Goal: Task Accomplishment & Management: Complete application form

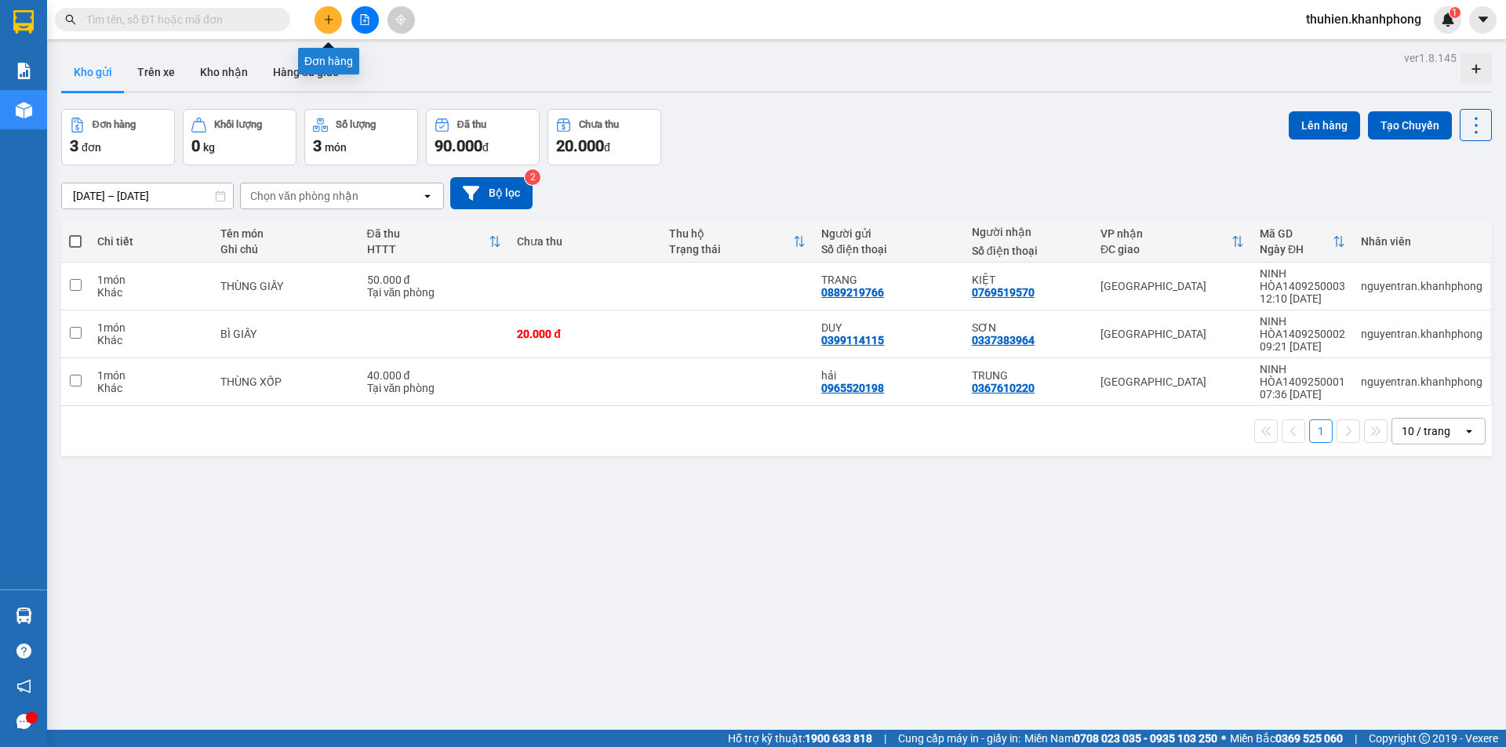
click at [327, 9] on button at bounding box center [328, 19] width 27 height 27
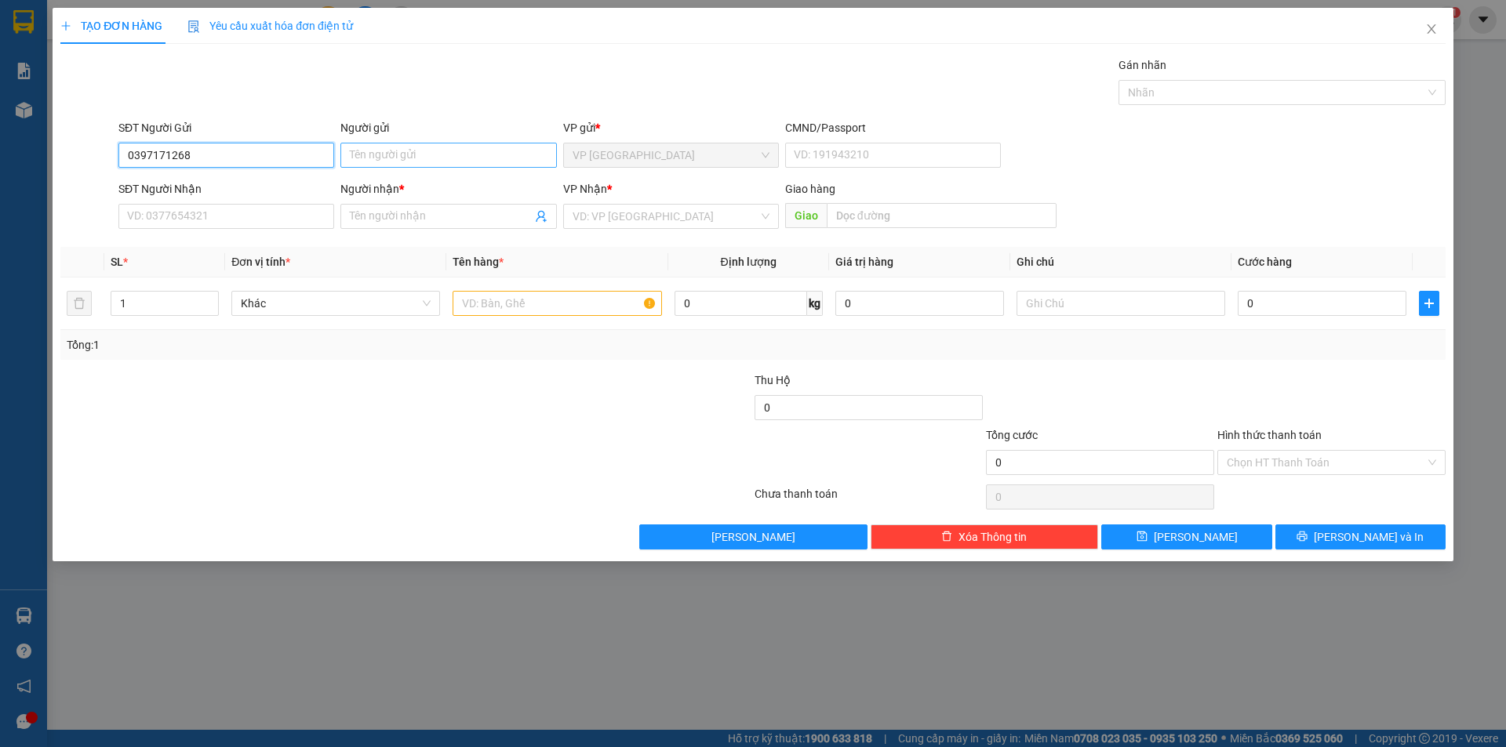
type input "0397171268"
click at [387, 151] on input "Người gửi" at bounding box center [448, 155] width 216 height 25
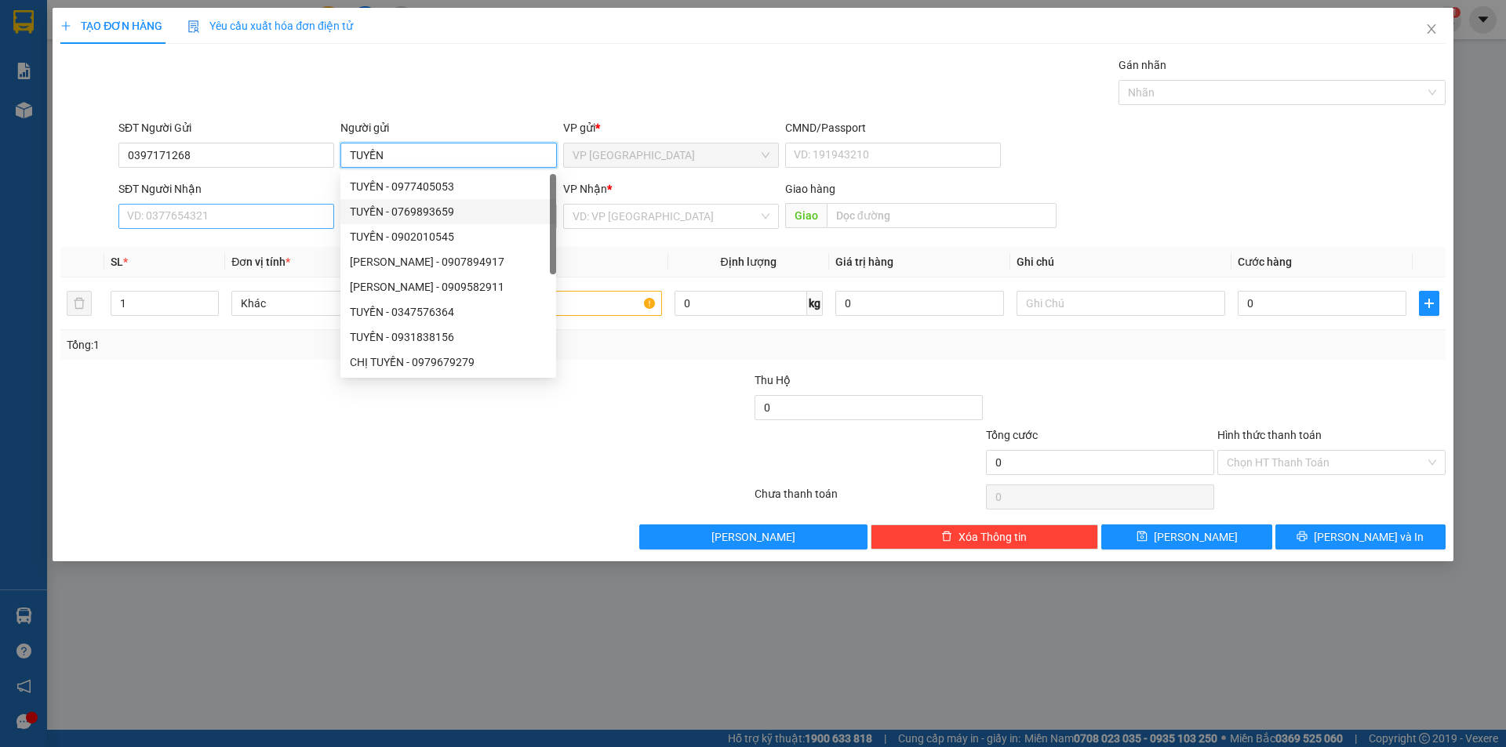
type input "TUYỀN"
click at [213, 218] on input "SĐT Người Nhận" at bounding box center [226, 216] width 216 height 25
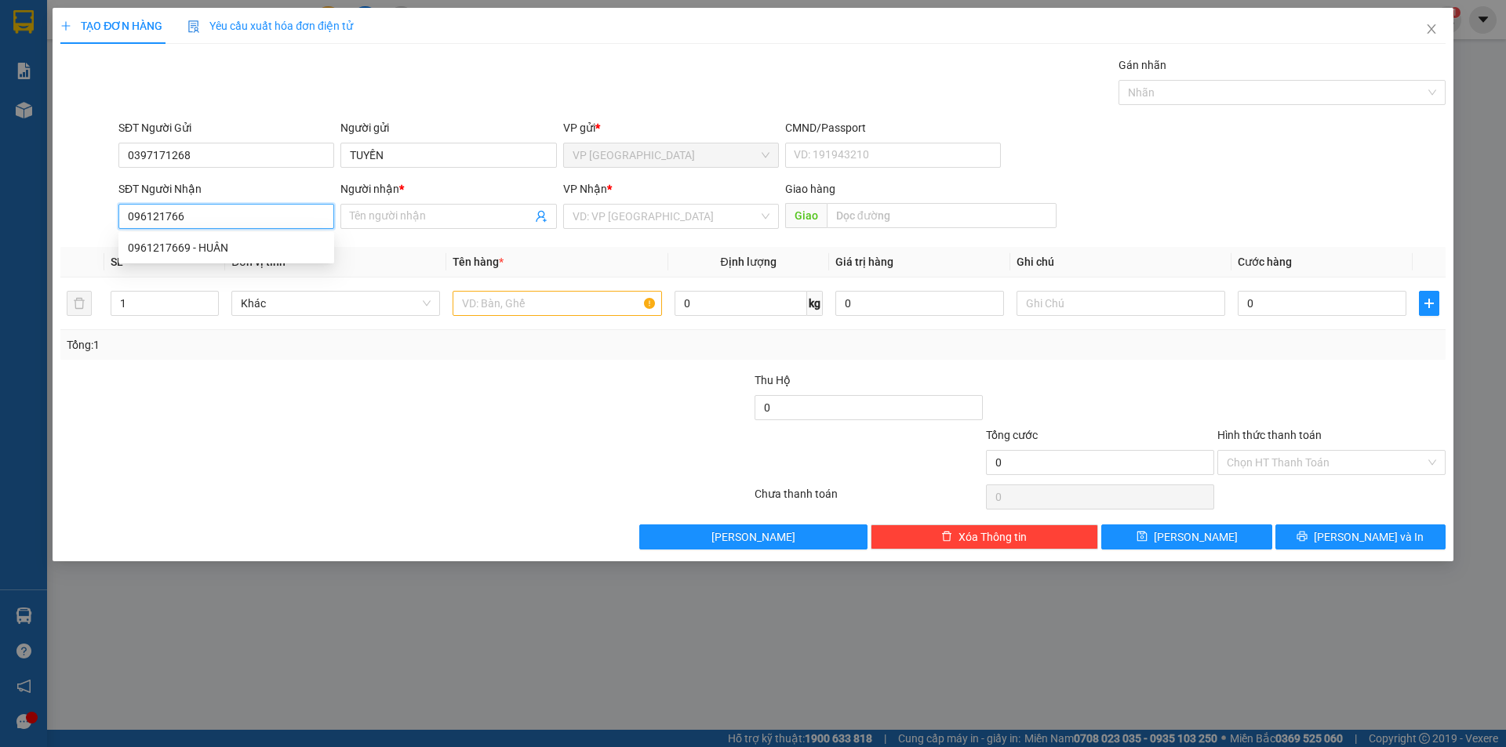
type input "0961217669"
click at [229, 246] on div "0961217669 - HUÂN" at bounding box center [226, 247] width 197 height 17
type input "HUÂN"
type input "0961217669"
click at [522, 296] on input "text" at bounding box center [557, 303] width 209 height 25
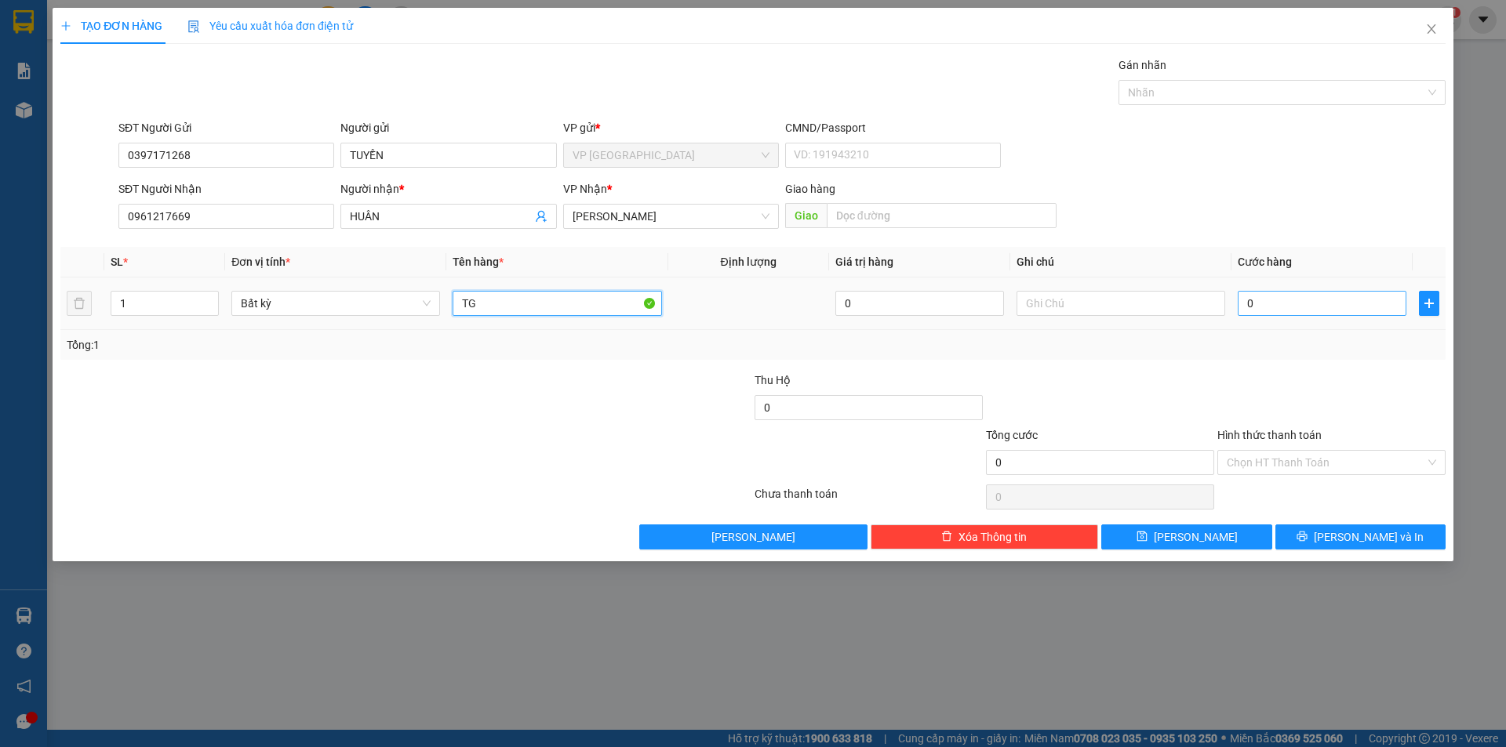
type input "TG"
click at [1313, 307] on input "0" at bounding box center [1322, 303] width 169 height 25
type input "4"
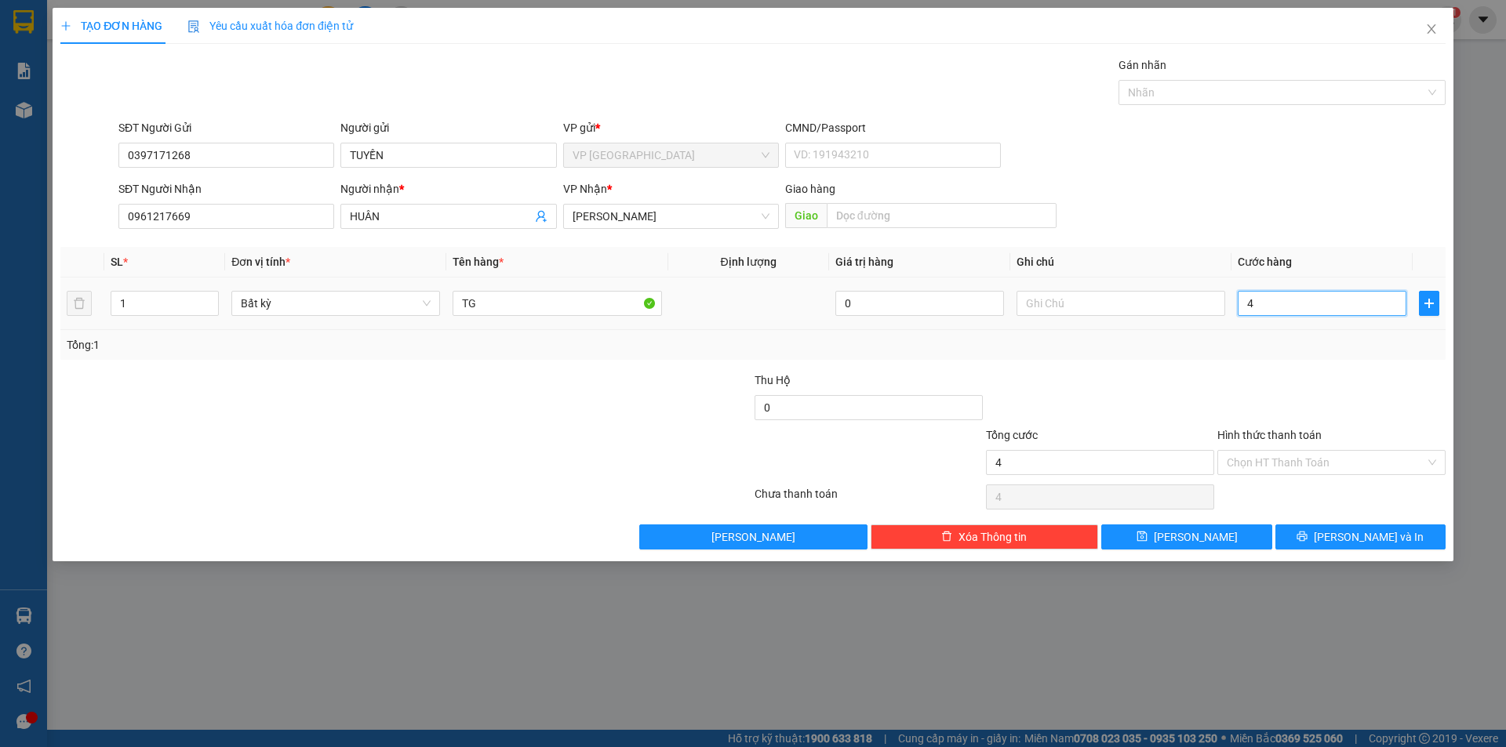
type input "40"
type input "400"
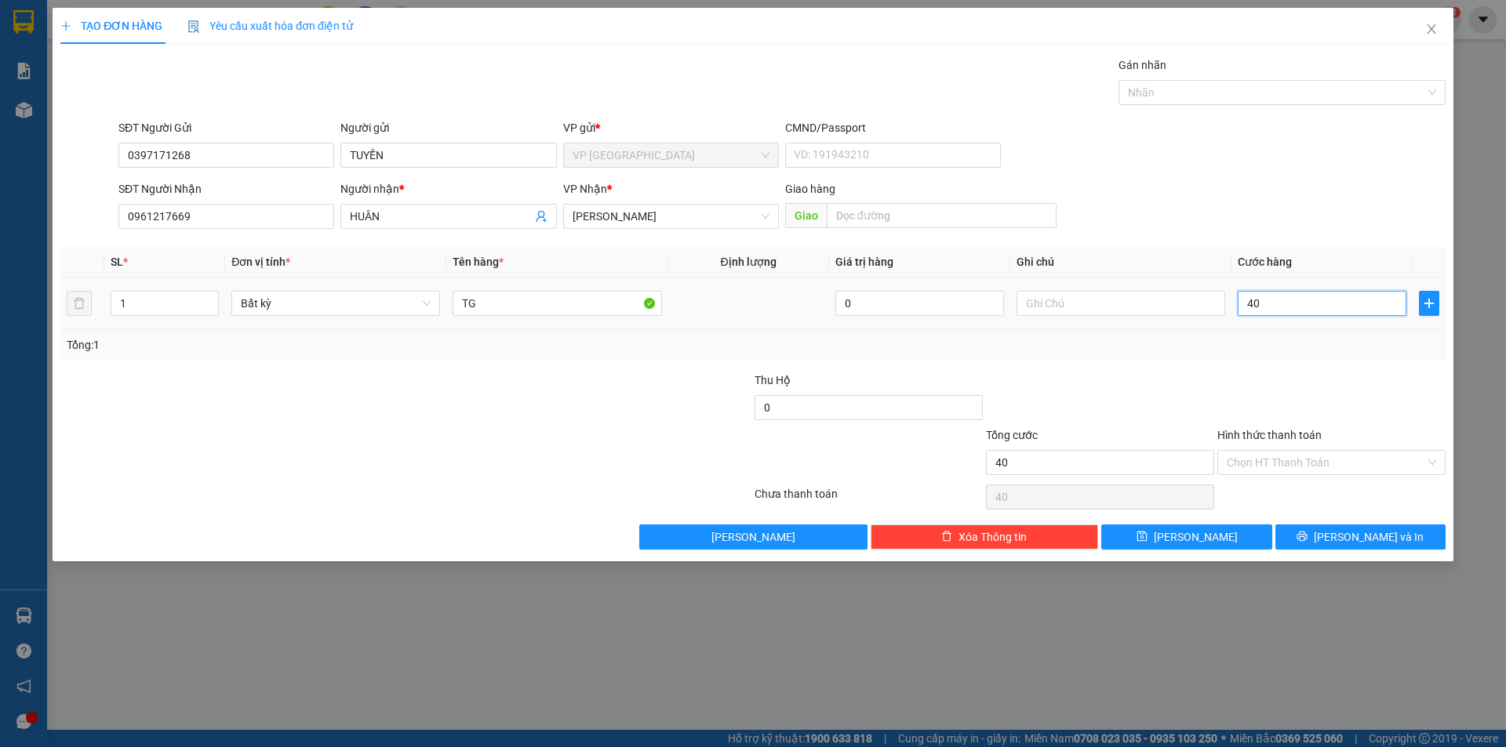
type input "400"
type input "4.000"
type input "40.000"
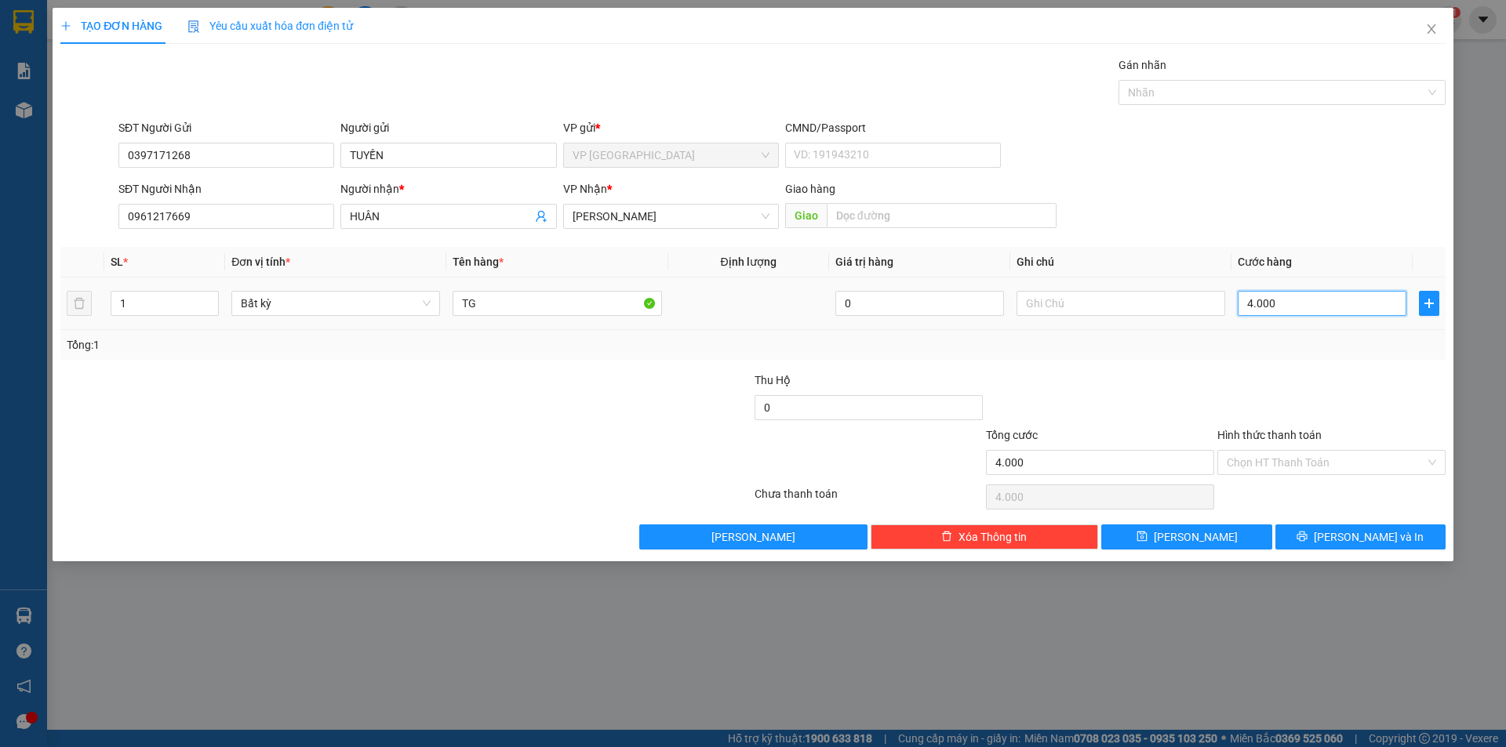
type input "40.000"
click at [1282, 457] on input "Hình thức thanh toán" at bounding box center [1326, 463] width 198 height 24
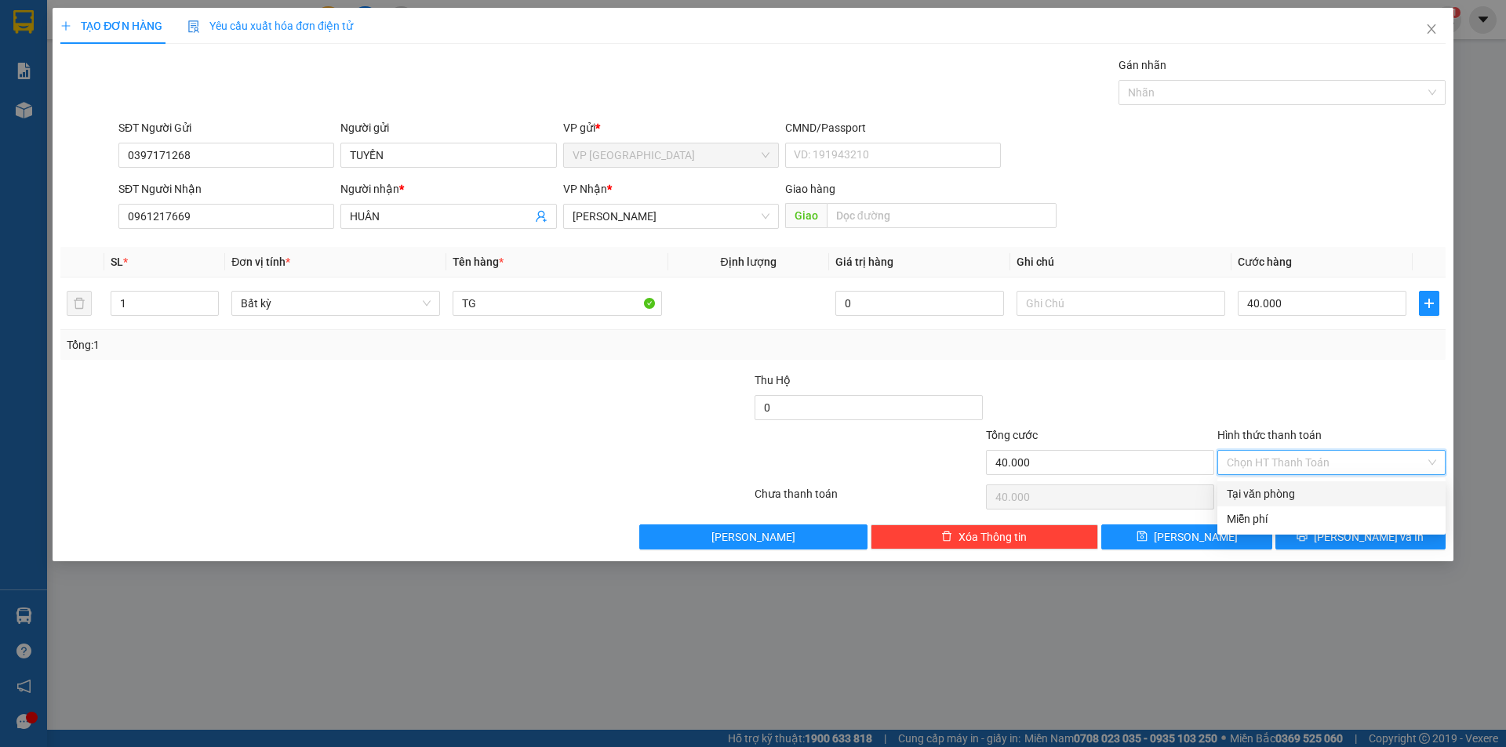
click at [1279, 495] on div "Tại văn phòng" at bounding box center [1331, 493] width 209 height 17
type input "0"
click at [1307, 540] on icon "printer" at bounding box center [1301, 536] width 11 height 11
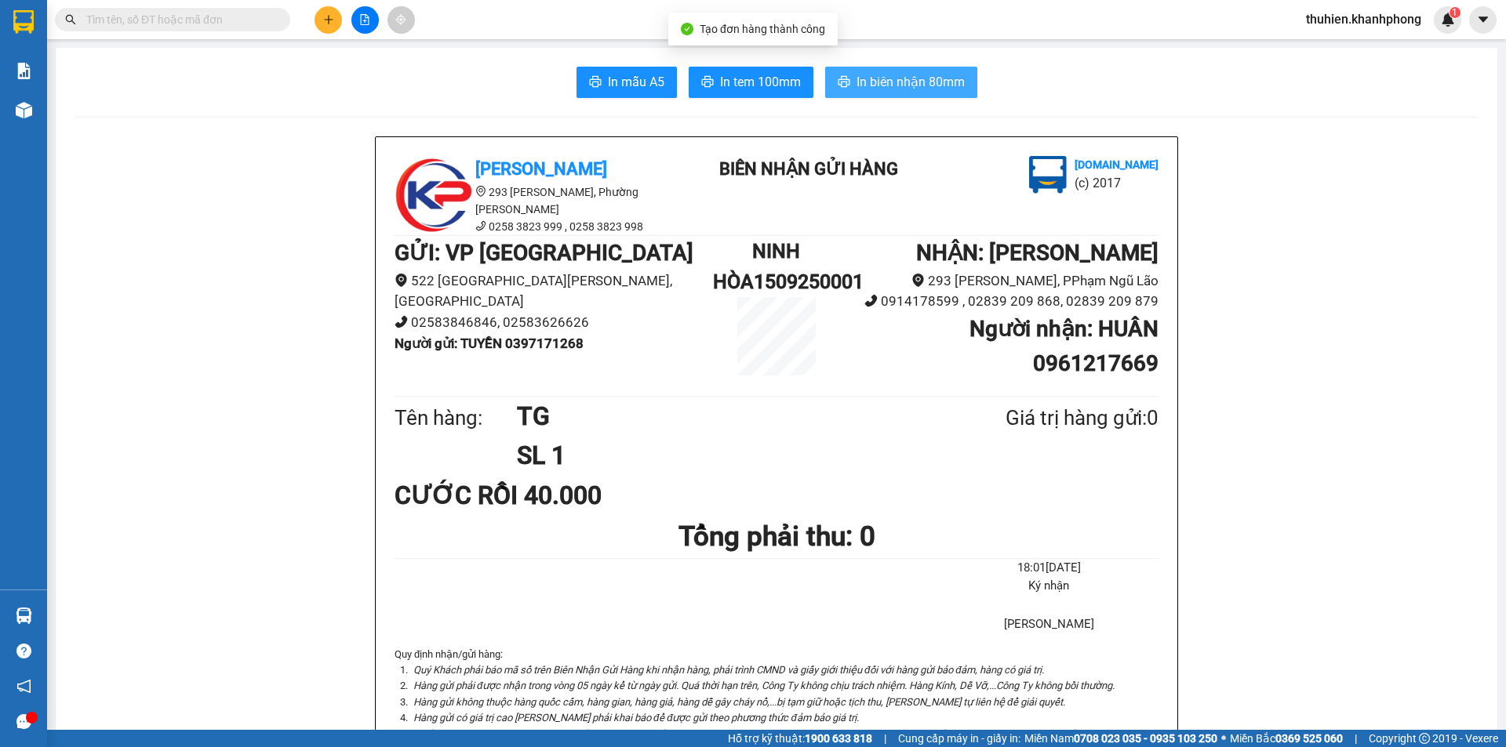
click at [895, 82] on span "In biên nhận 80mm" at bounding box center [910, 82] width 108 height 20
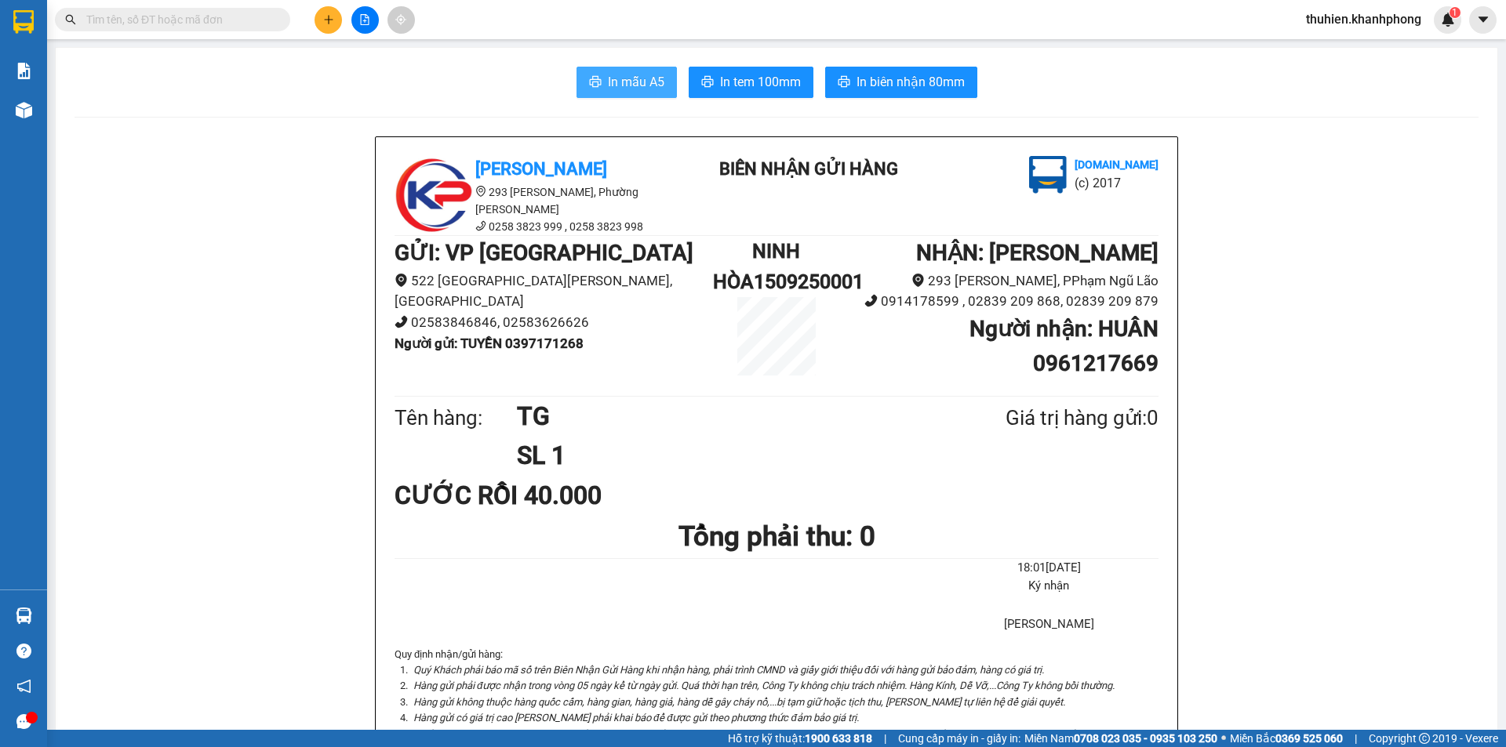
click at [608, 85] on span "In mẫu A5" at bounding box center [636, 82] width 56 height 20
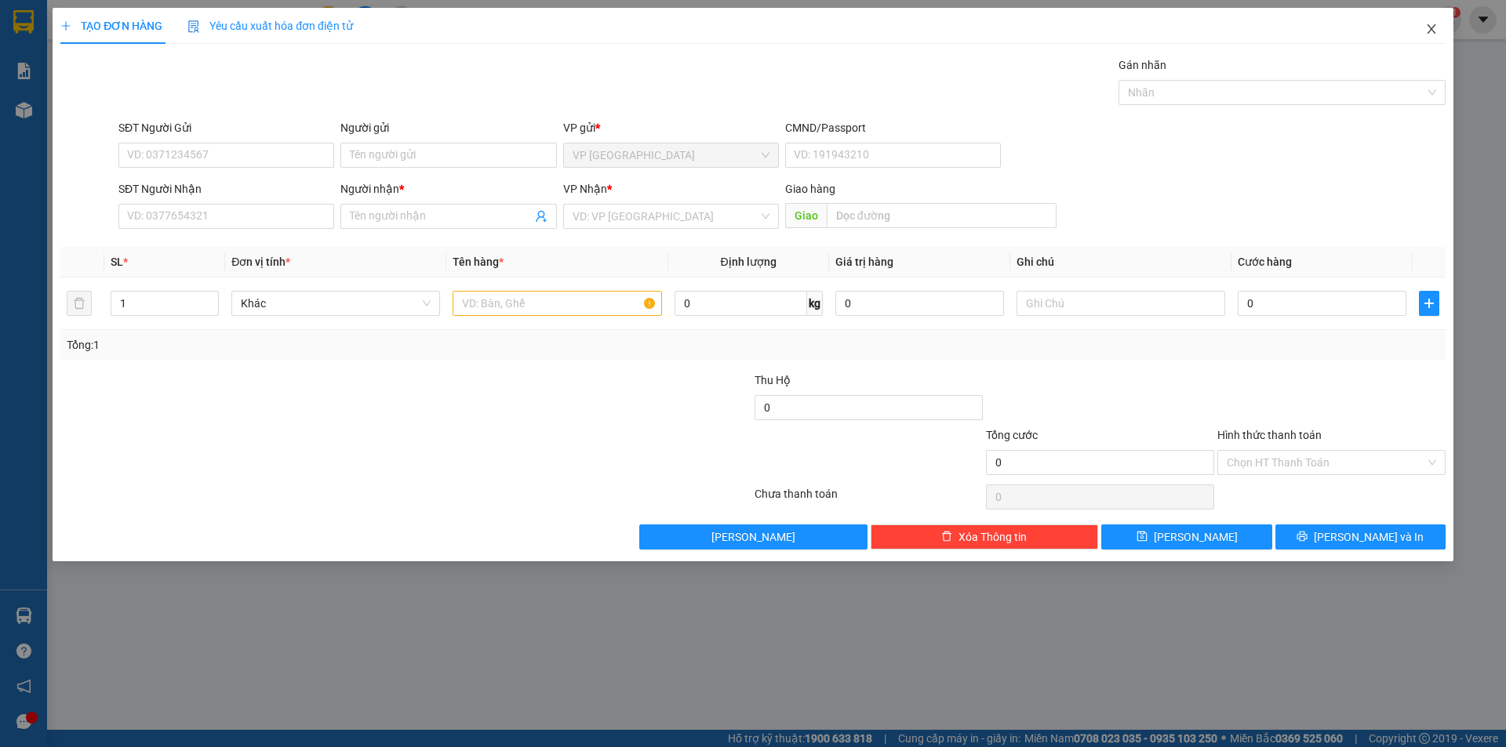
click at [1428, 28] on icon "close" at bounding box center [1431, 29] width 13 height 13
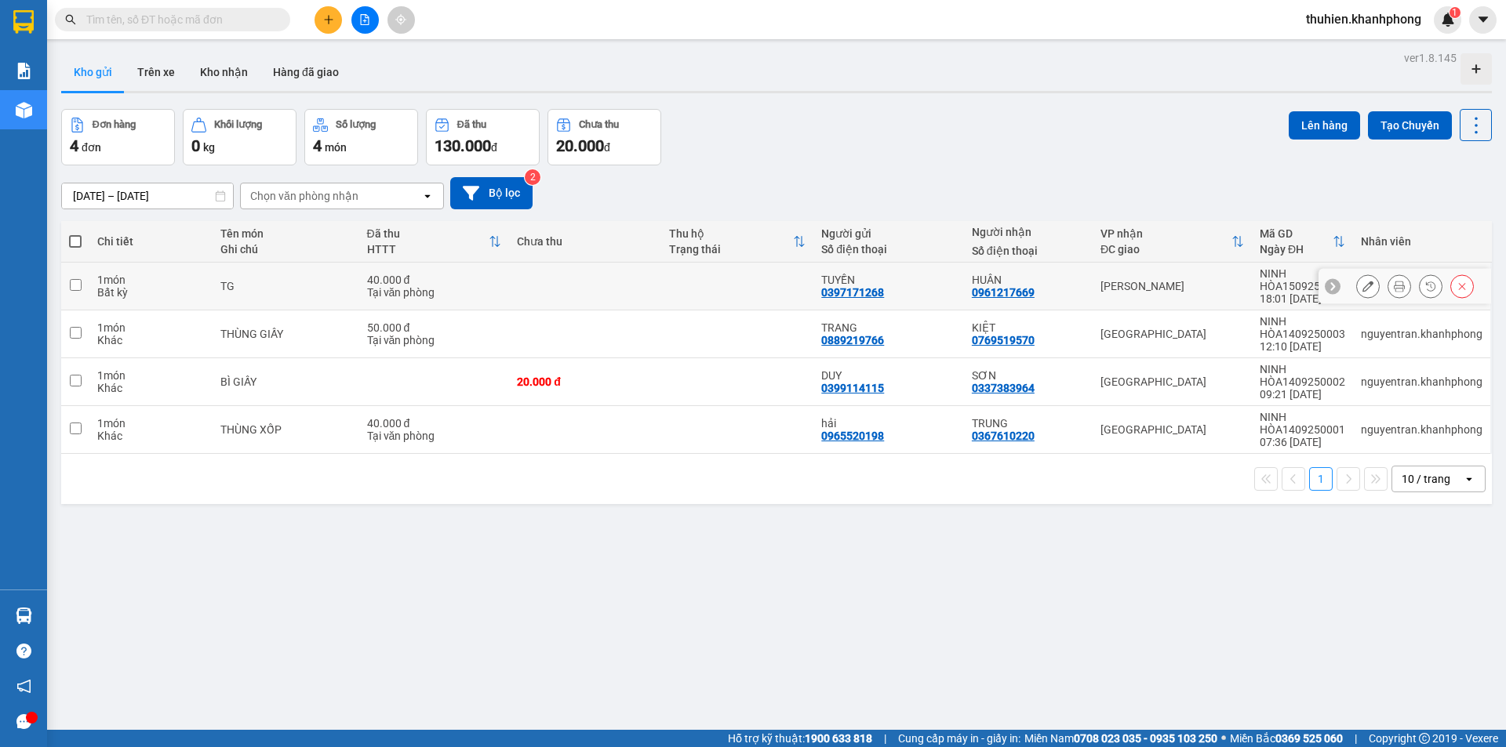
click at [78, 283] on input "checkbox" at bounding box center [76, 285] width 12 height 12
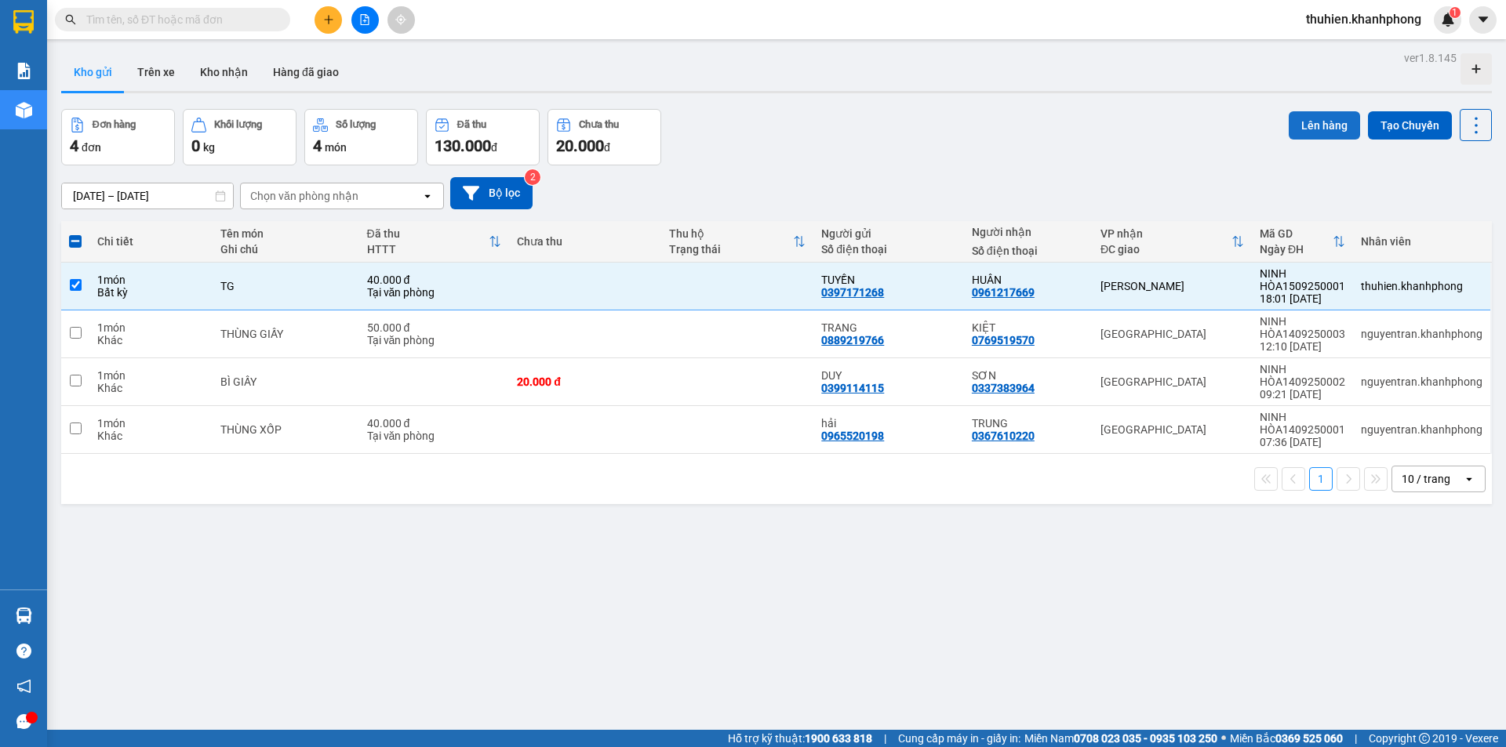
click at [1296, 117] on button "Lên hàng" at bounding box center [1324, 125] width 71 height 28
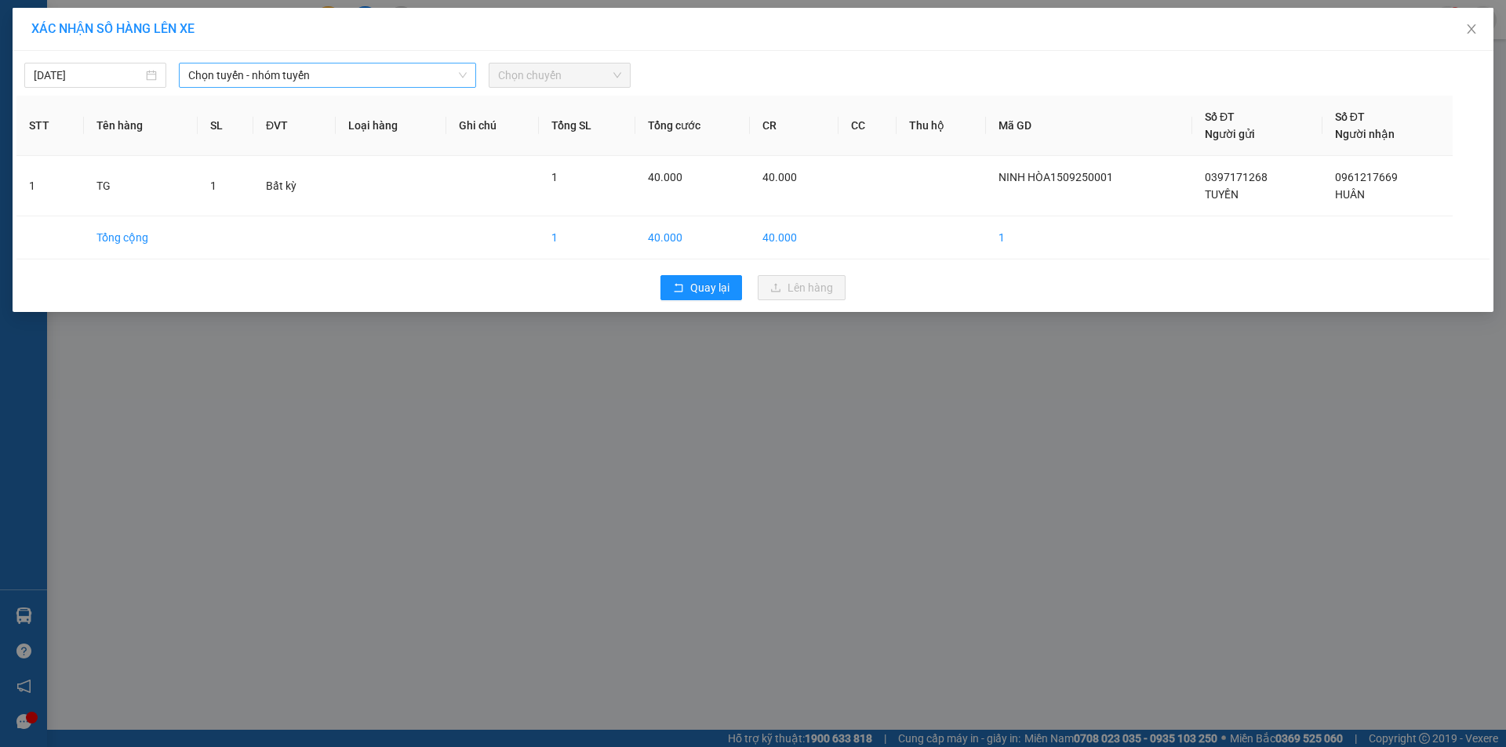
click at [290, 78] on span "Chọn tuyến - nhóm tuyến" at bounding box center [327, 76] width 278 height 24
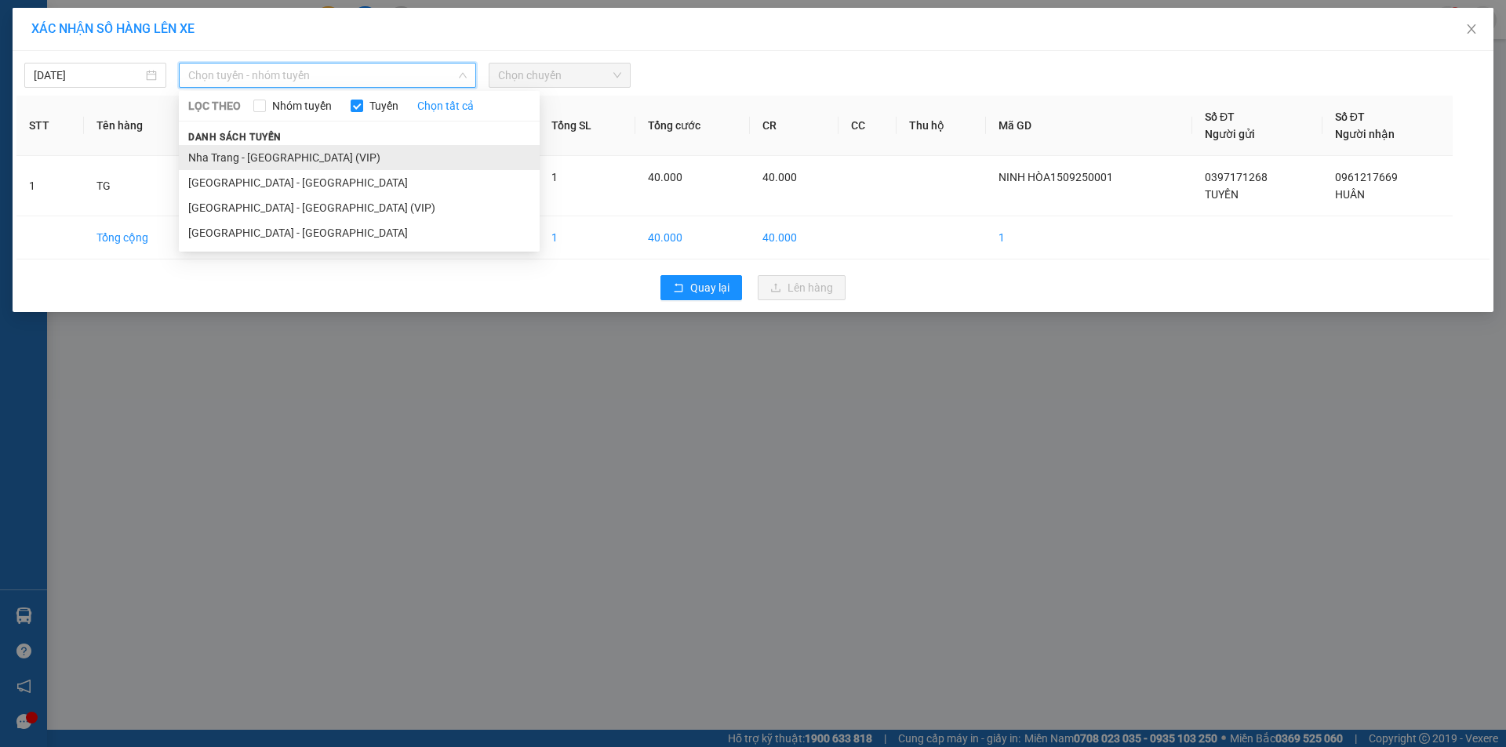
click at [260, 158] on li "Nha Trang - [GEOGRAPHIC_DATA] (VIP)" at bounding box center [359, 157] width 361 height 25
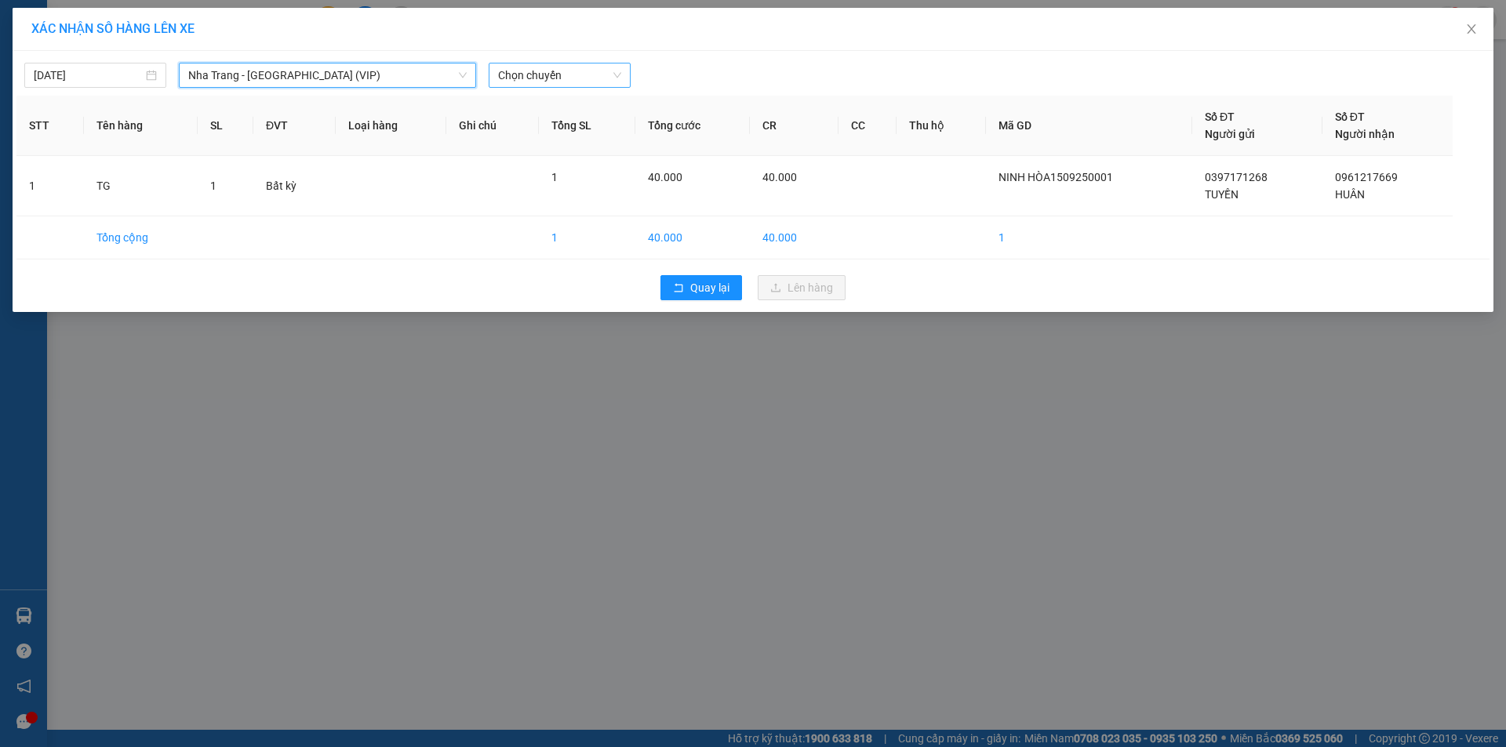
click at [548, 77] on span "Chọn chuyến" at bounding box center [559, 76] width 123 height 24
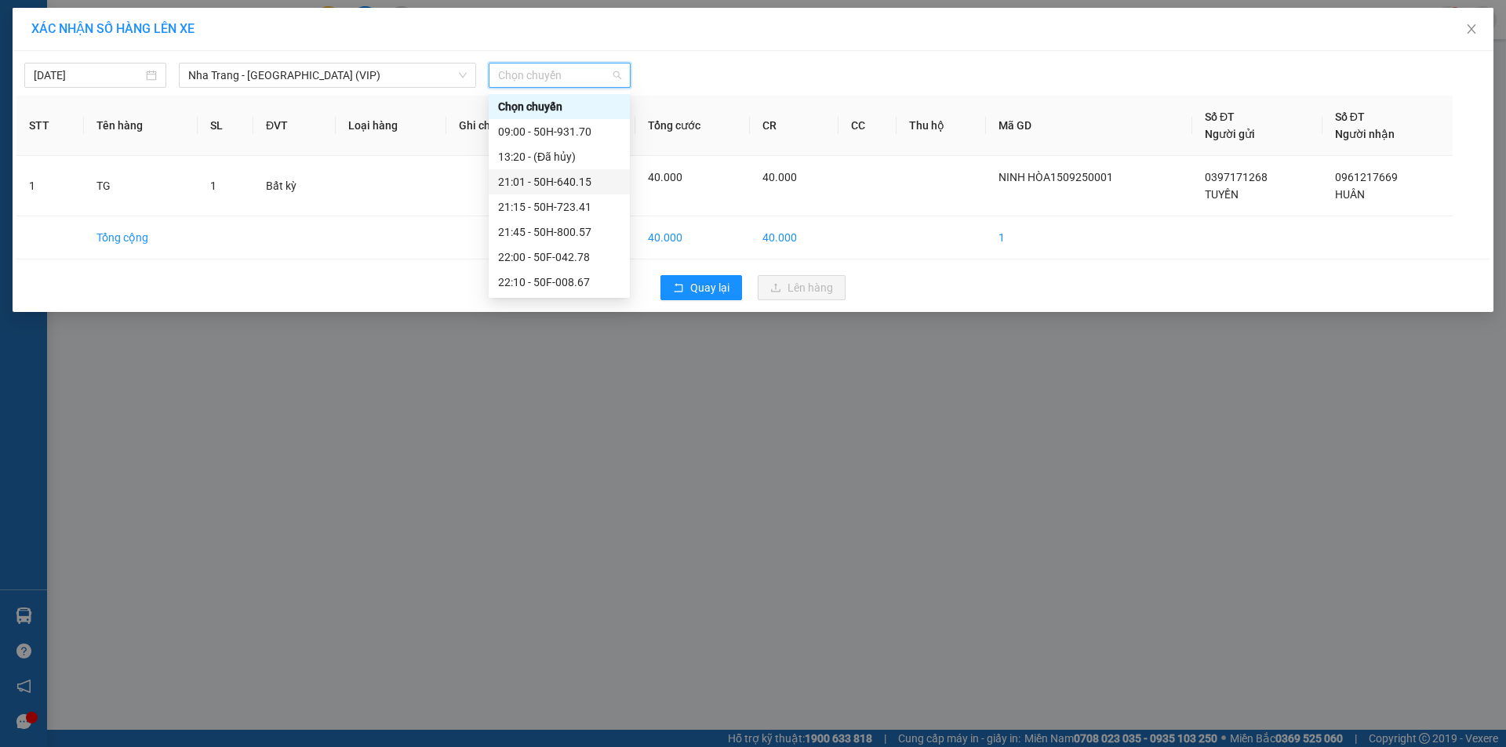
click at [543, 179] on div "21:01 - 50H-640.15" at bounding box center [559, 181] width 122 height 17
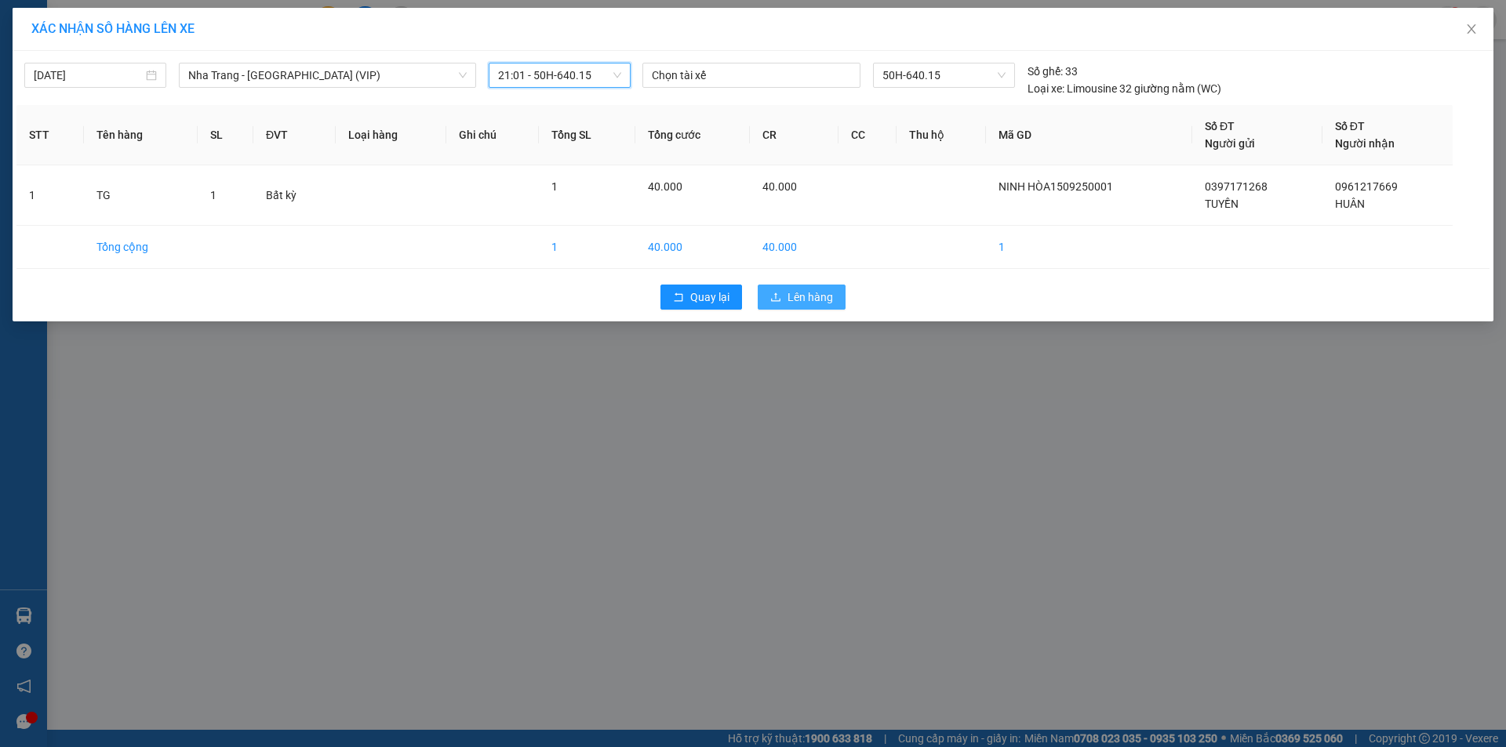
click at [807, 293] on span "Lên hàng" at bounding box center [809, 297] width 45 height 17
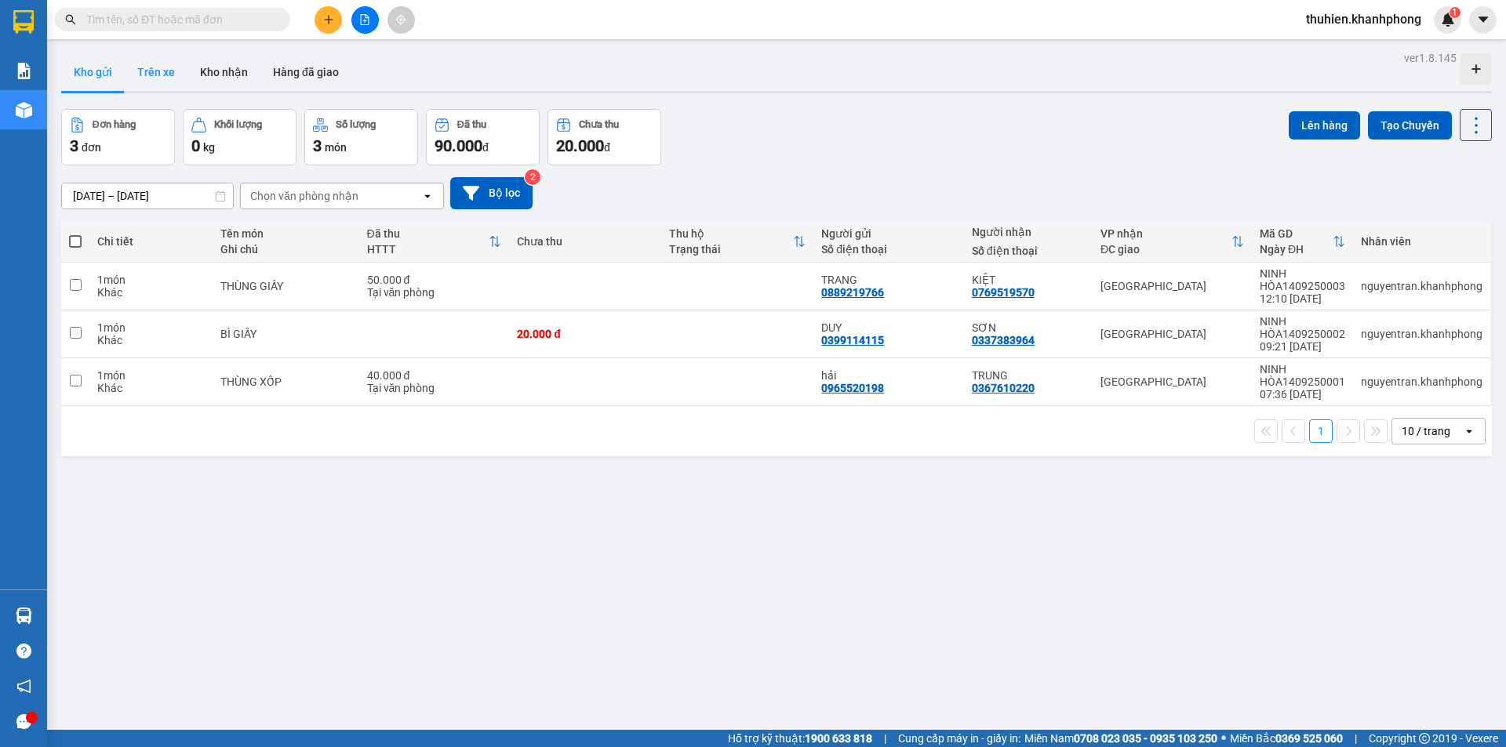
click at [153, 69] on button "Trên xe" at bounding box center [156, 72] width 63 height 38
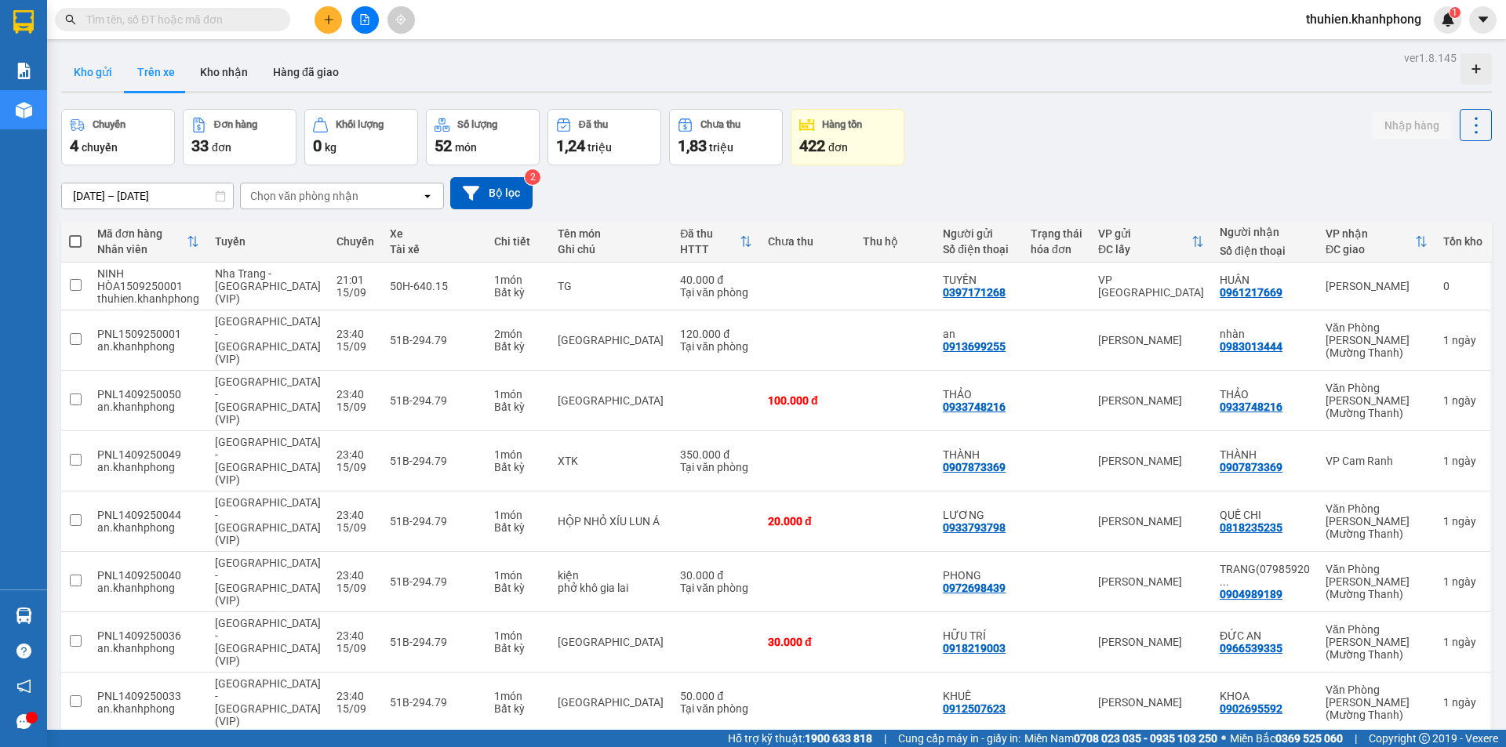
click at [82, 70] on button "Kho gửi" at bounding box center [93, 72] width 64 height 38
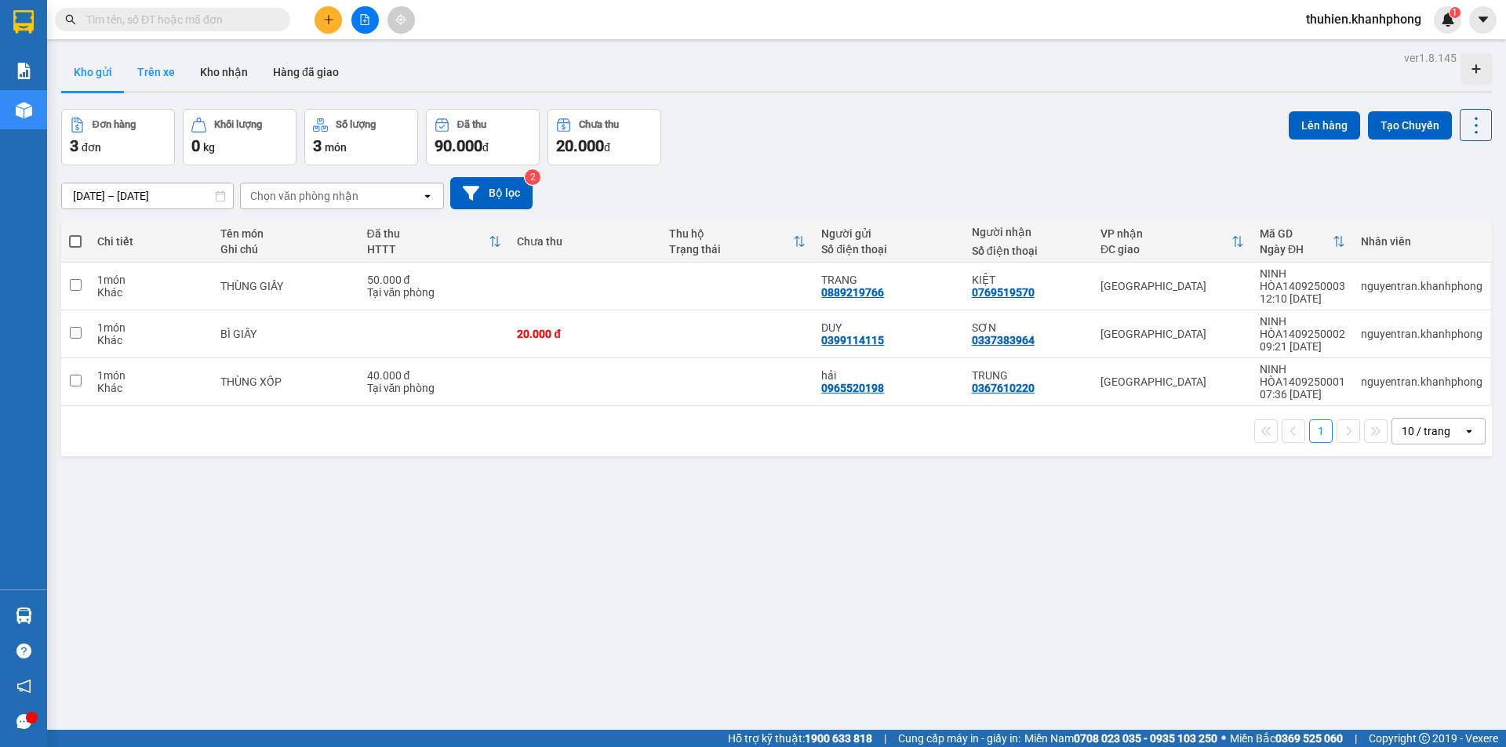
click at [166, 75] on button "Trên xe" at bounding box center [156, 72] width 63 height 38
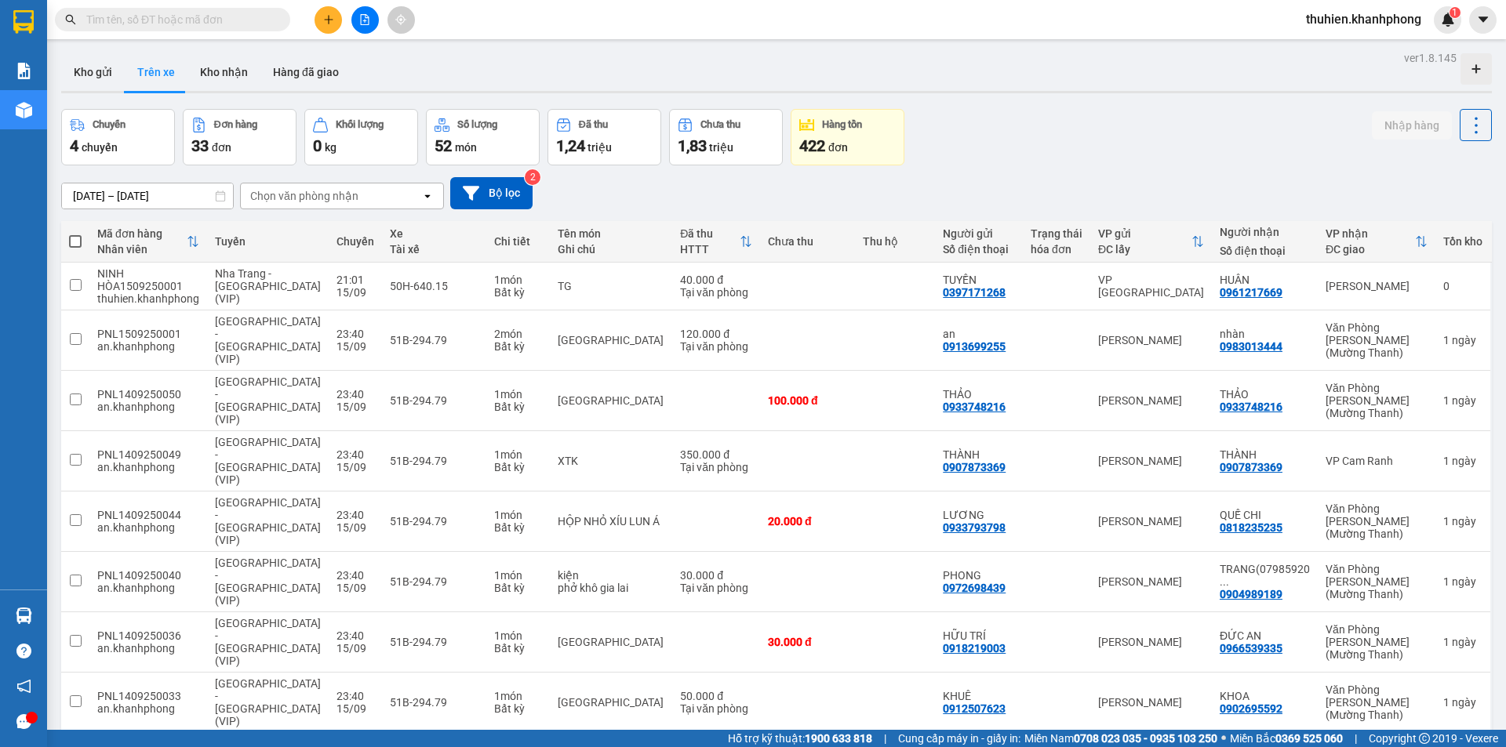
click at [313, 193] on div "Chọn văn phòng nhận" at bounding box center [304, 196] width 108 height 16
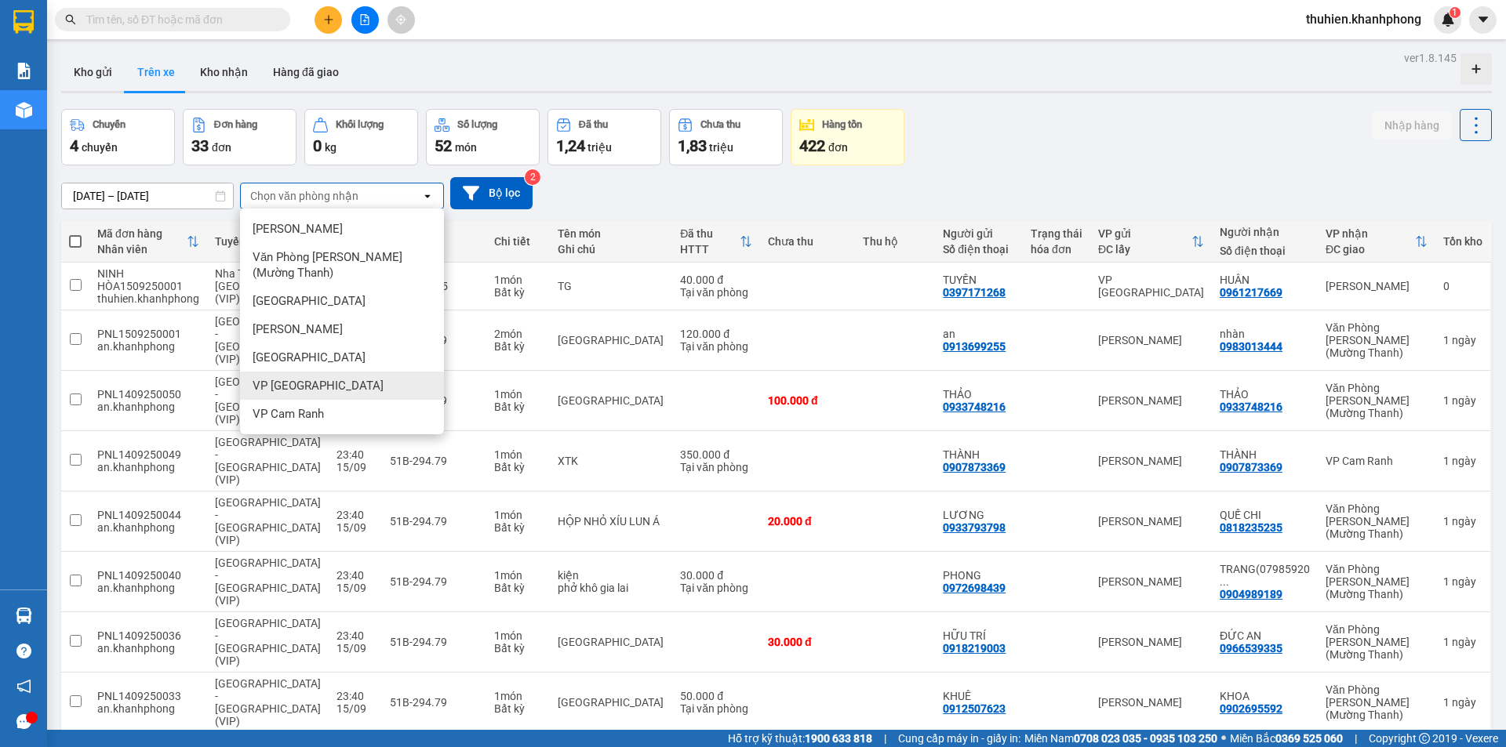
click at [323, 379] on div "VP [GEOGRAPHIC_DATA]" at bounding box center [342, 386] width 204 height 28
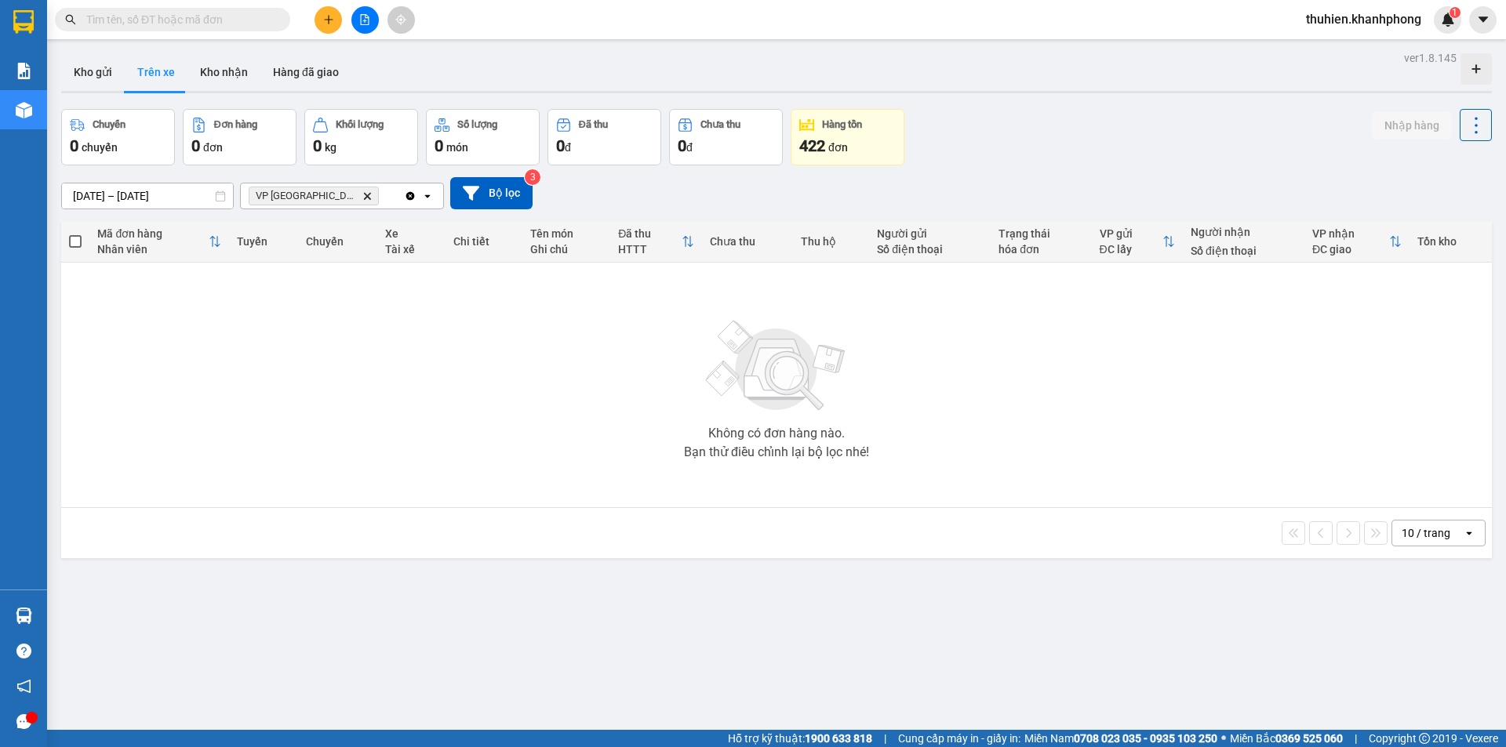
click at [364, 195] on icon "VP Ninh Hòa, close by backspace" at bounding box center [367, 195] width 7 height 7
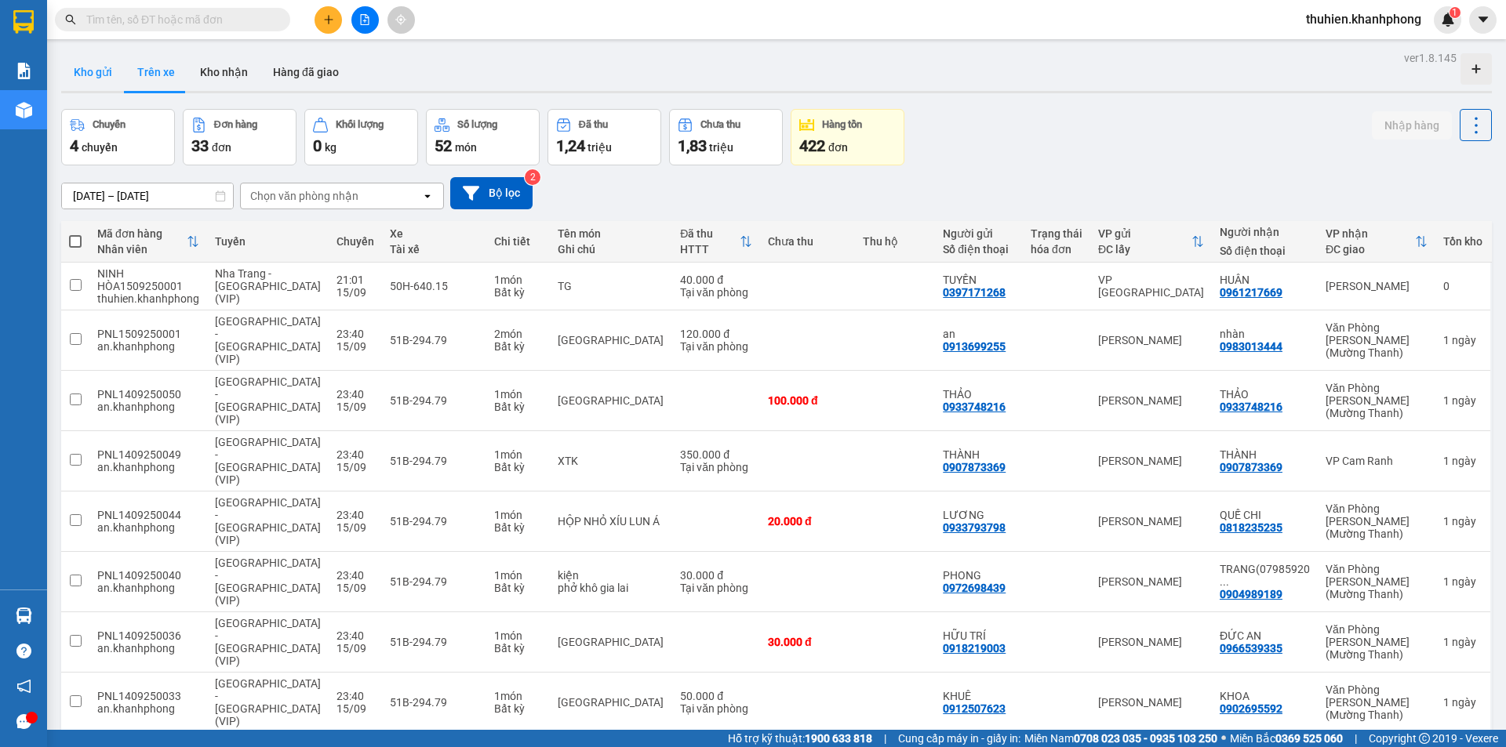
click at [100, 75] on button "Kho gửi" at bounding box center [93, 72] width 64 height 38
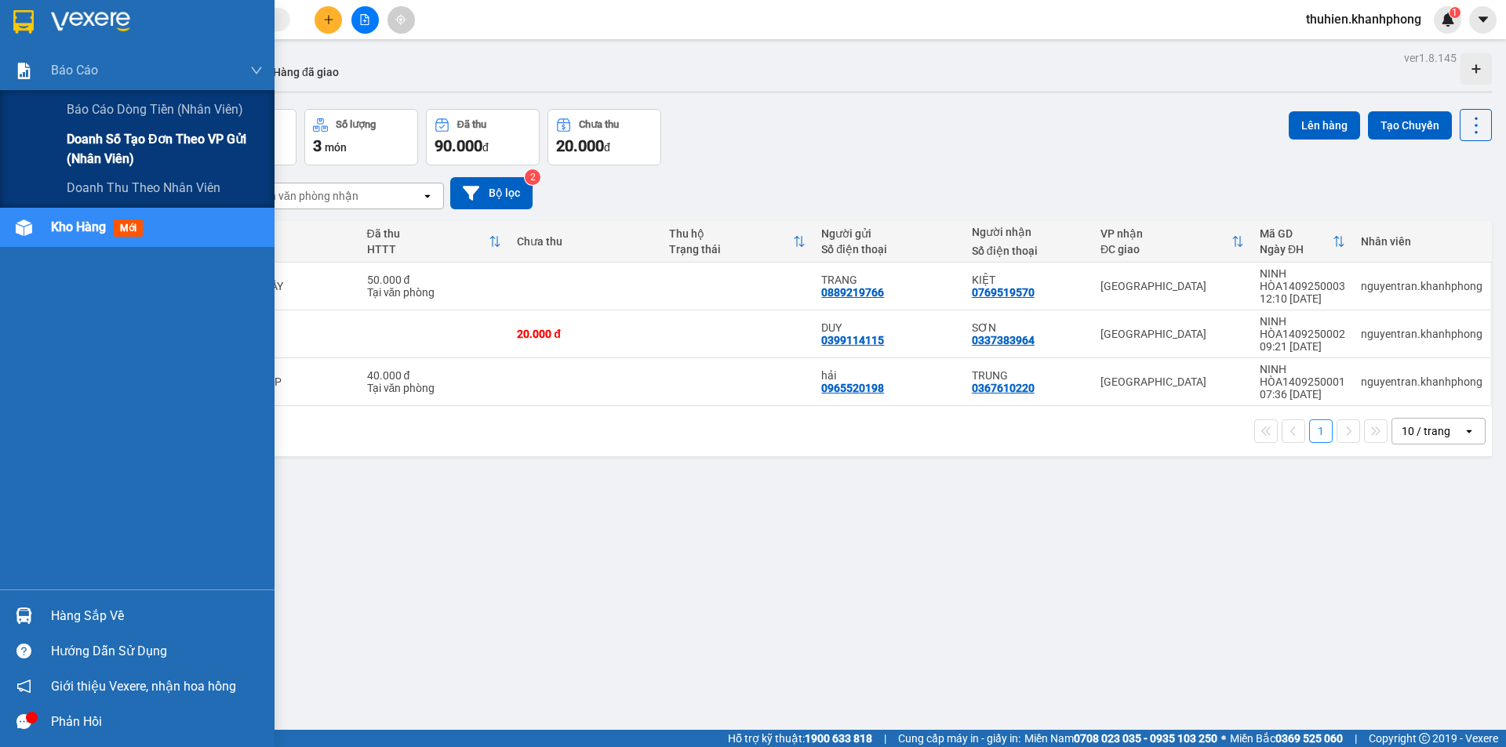
click at [85, 154] on span "Doanh số tạo đơn theo VP gửi (nhân viên)" at bounding box center [165, 148] width 196 height 39
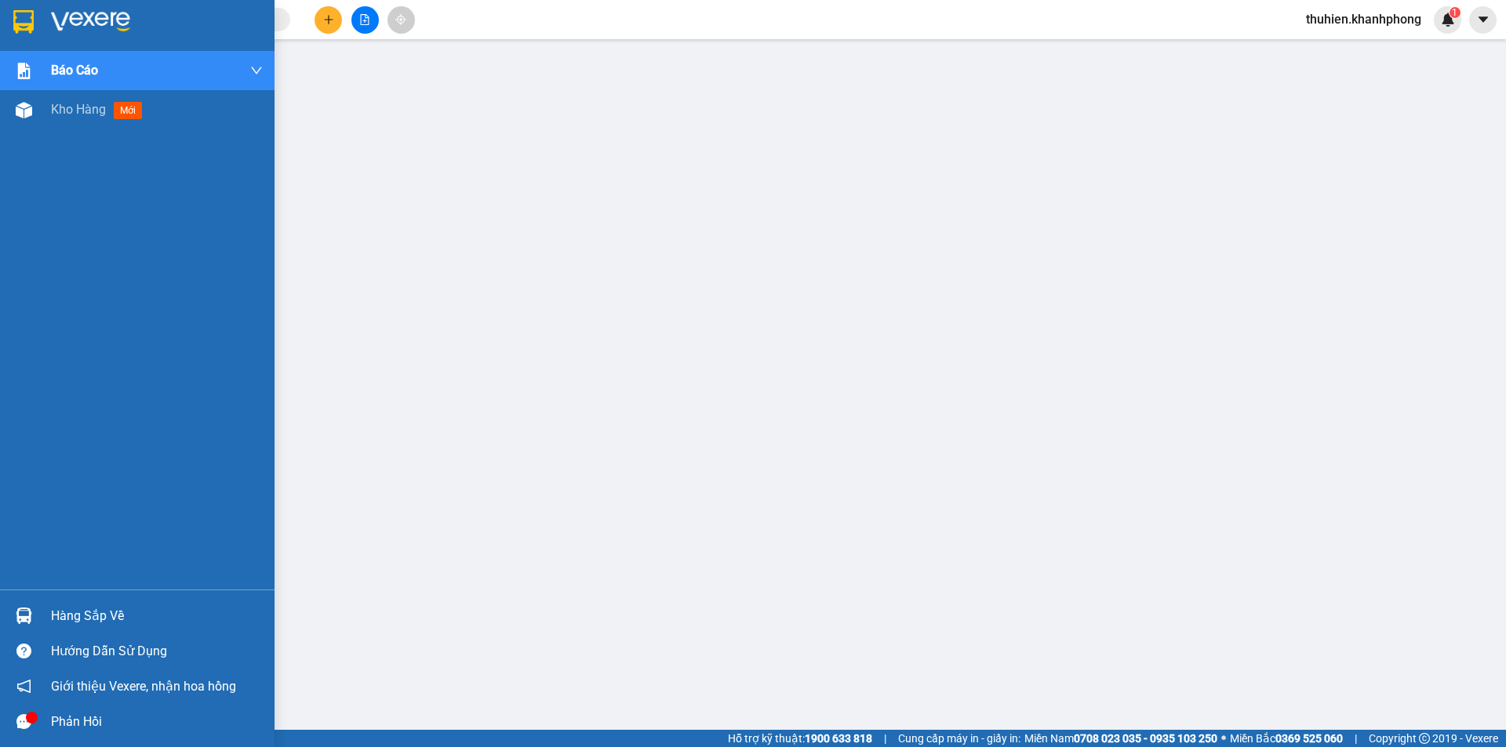
click at [27, 22] on img at bounding box center [23, 22] width 20 height 24
